Goal: Information Seeking & Learning: Learn about a topic

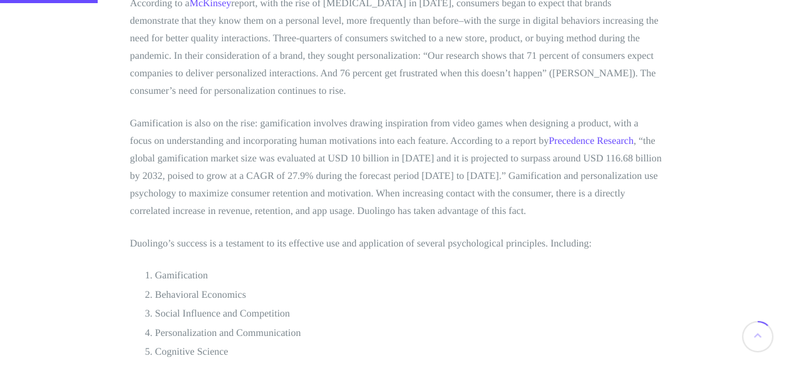
scroll to position [702, 0]
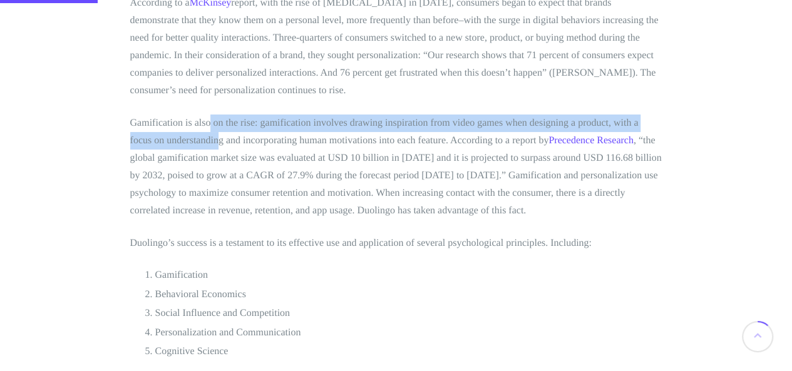
drag, startPoint x: 222, startPoint y: 155, endPoint x: 308, endPoint y: 176, distance: 89.0
click at [308, 176] on p "Gamification is also on the rise: gamification involves drawing inspiration fro…" at bounding box center [396, 167] width 532 height 105
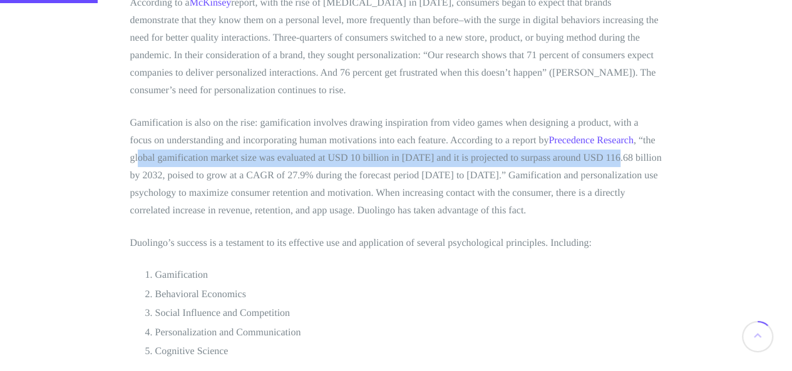
drag, startPoint x: 316, startPoint y: 196, endPoint x: 353, endPoint y: 210, distance: 40.3
click at [353, 210] on p "Gamification is also on the rise: gamification involves drawing inspiration fro…" at bounding box center [396, 167] width 532 height 105
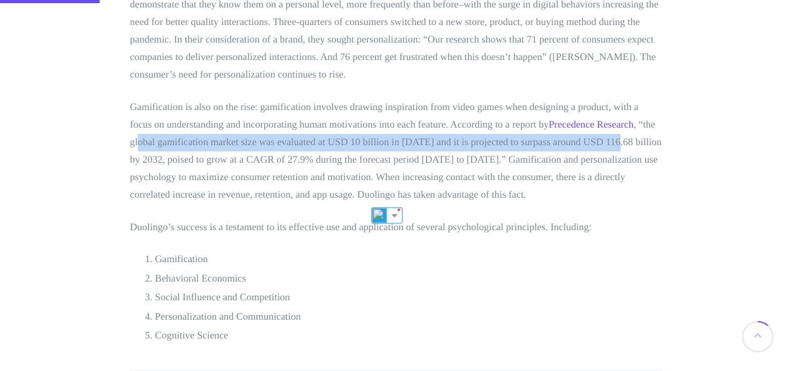
scroll to position [719, 0]
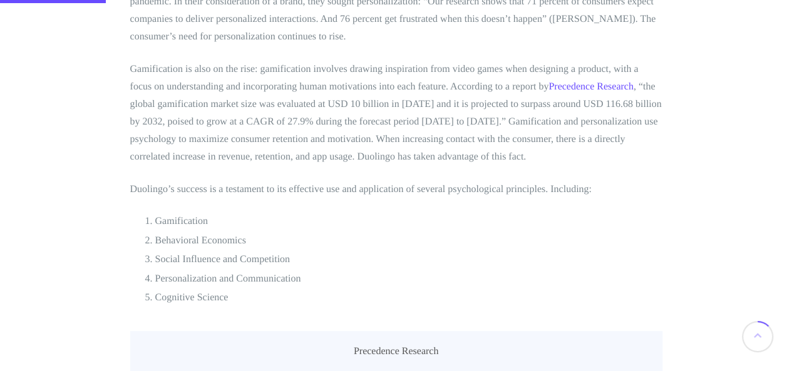
scroll to position [764, 0]
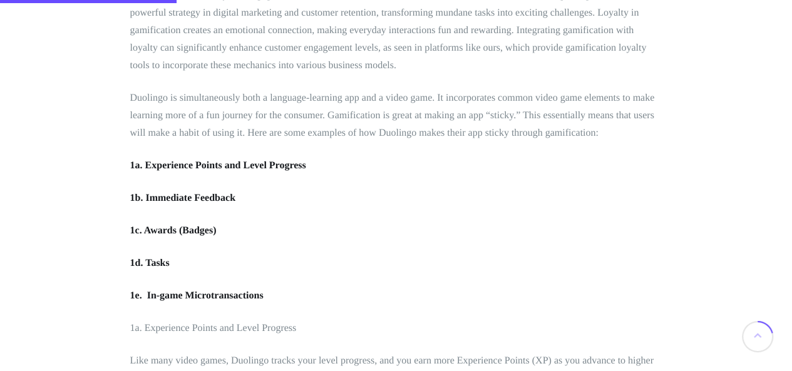
scroll to position [1272, 0]
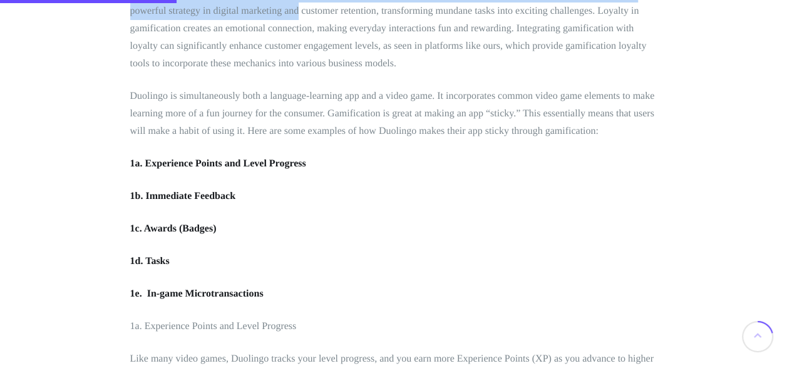
drag, startPoint x: 377, startPoint y: 65, endPoint x: 491, endPoint y: 101, distance: 120.5
click at [491, 73] on p "One of the core elements of Duolingo’s approach is integrating these video game…" at bounding box center [396, 19] width 532 height 105
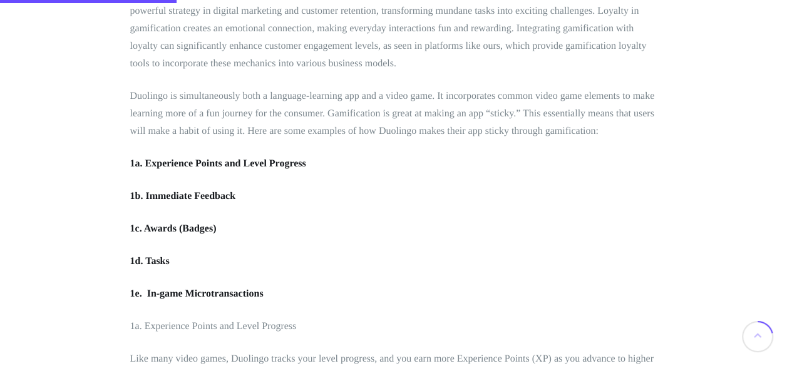
click at [497, 73] on p "One of the core elements of Duolingo’s approach is integrating these video game…" at bounding box center [396, 19] width 532 height 105
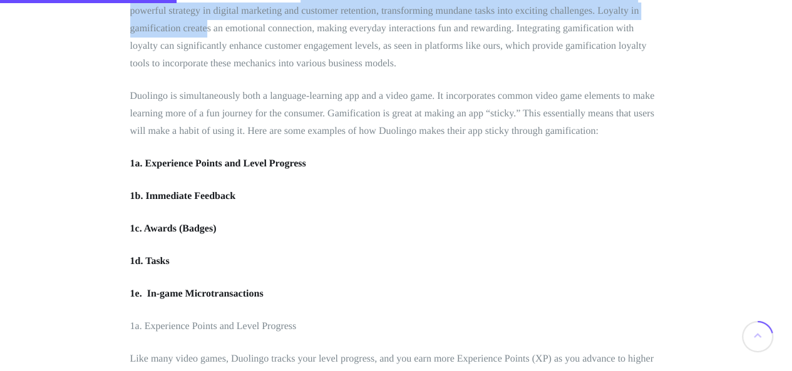
drag, startPoint x: 427, startPoint y: 82, endPoint x: 459, endPoint y: 122, distance: 50.9
click at [459, 73] on p "One of the core elements of Duolingo’s approach is integrating these video game…" at bounding box center [396, 19] width 532 height 105
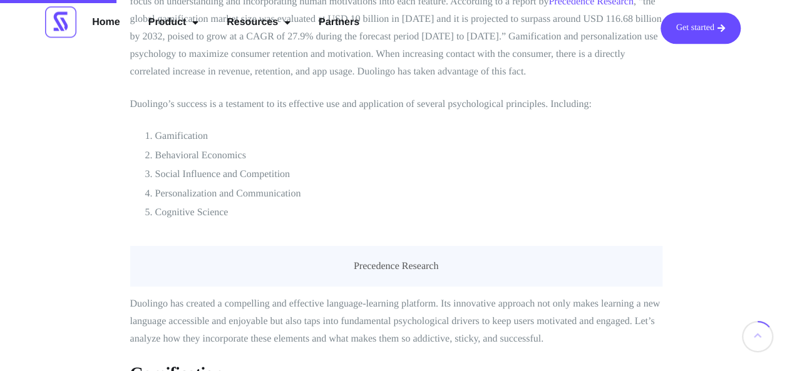
scroll to position [838, 0]
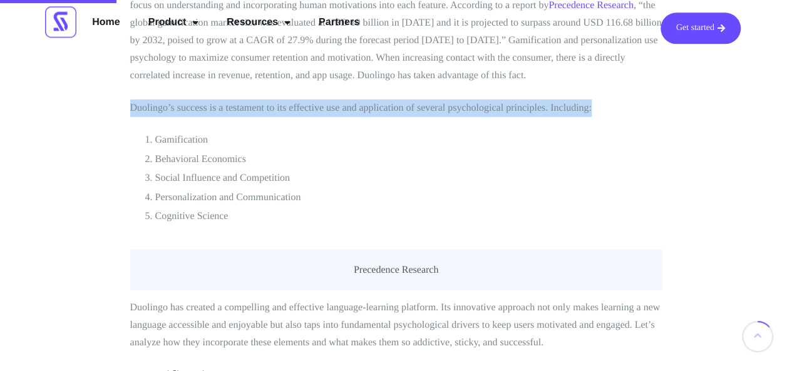
drag, startPoint x: 132, startPoint y: 158, endPoint x: 181, endPoint y: 177, distance: 52.7
click at [181, 117] on p "Duolingo’s success is a testament to its effective use and application of sever…" at bounding box center [396, 109] width 532 height 18
copy p "Duolingo’s success is a testament to its effective use and application of sever…"
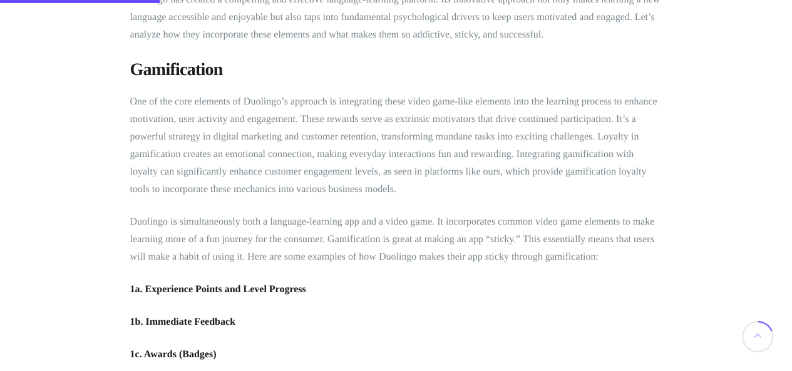
scroll to position [1148, 0]
